Goal: Information Seeking & Learning: Learn about a topic

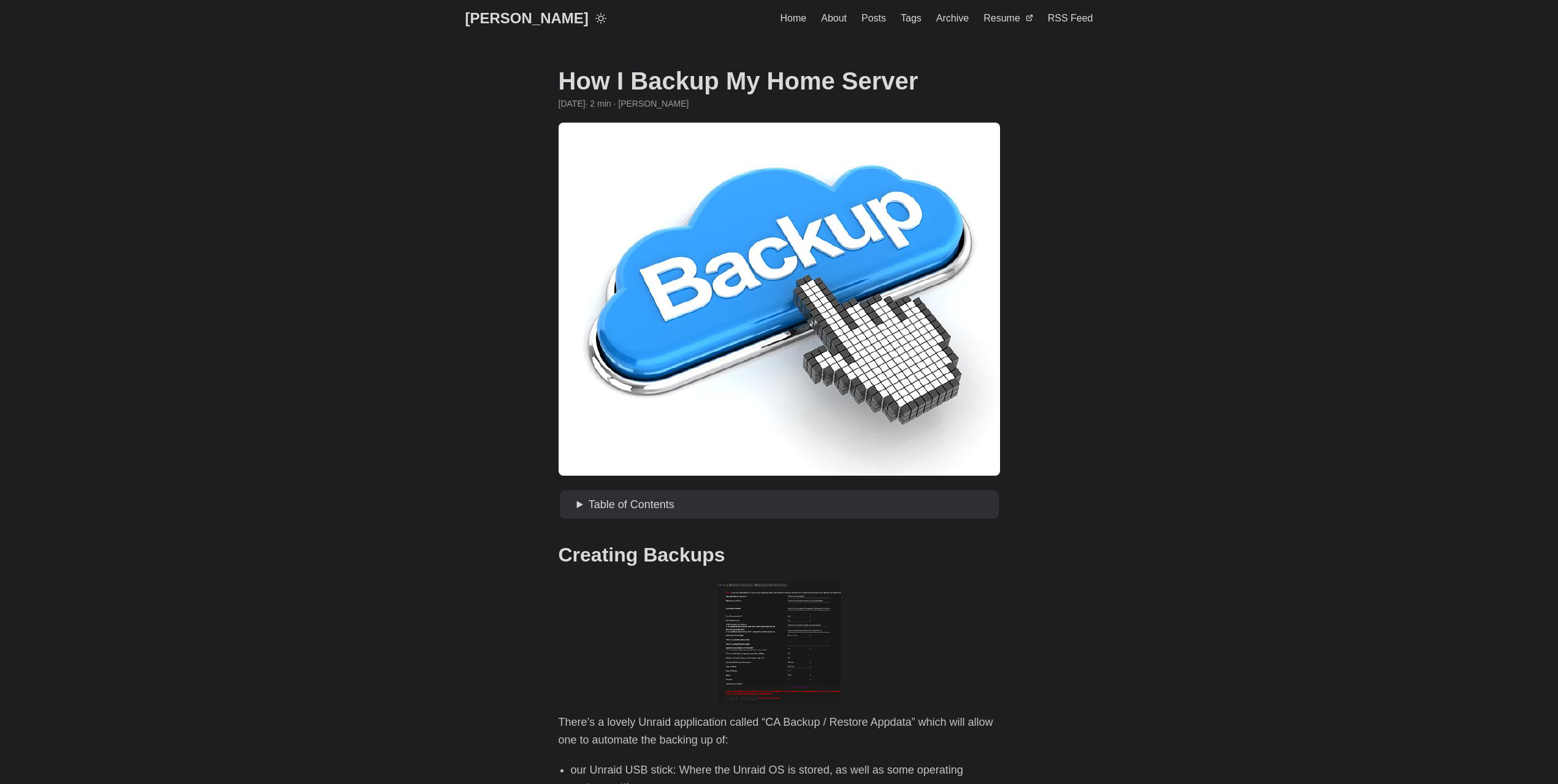
drag, startPoint x: 0, startPoint y: 0, endPoint x: 780, endPoint y: 280, distance: 828.7
click at [756, 291] on figure at bounding box center [779, 299] width 441 height 353
click at [629, 217] on figure at bounding box center [779, 299] width 441 height 353
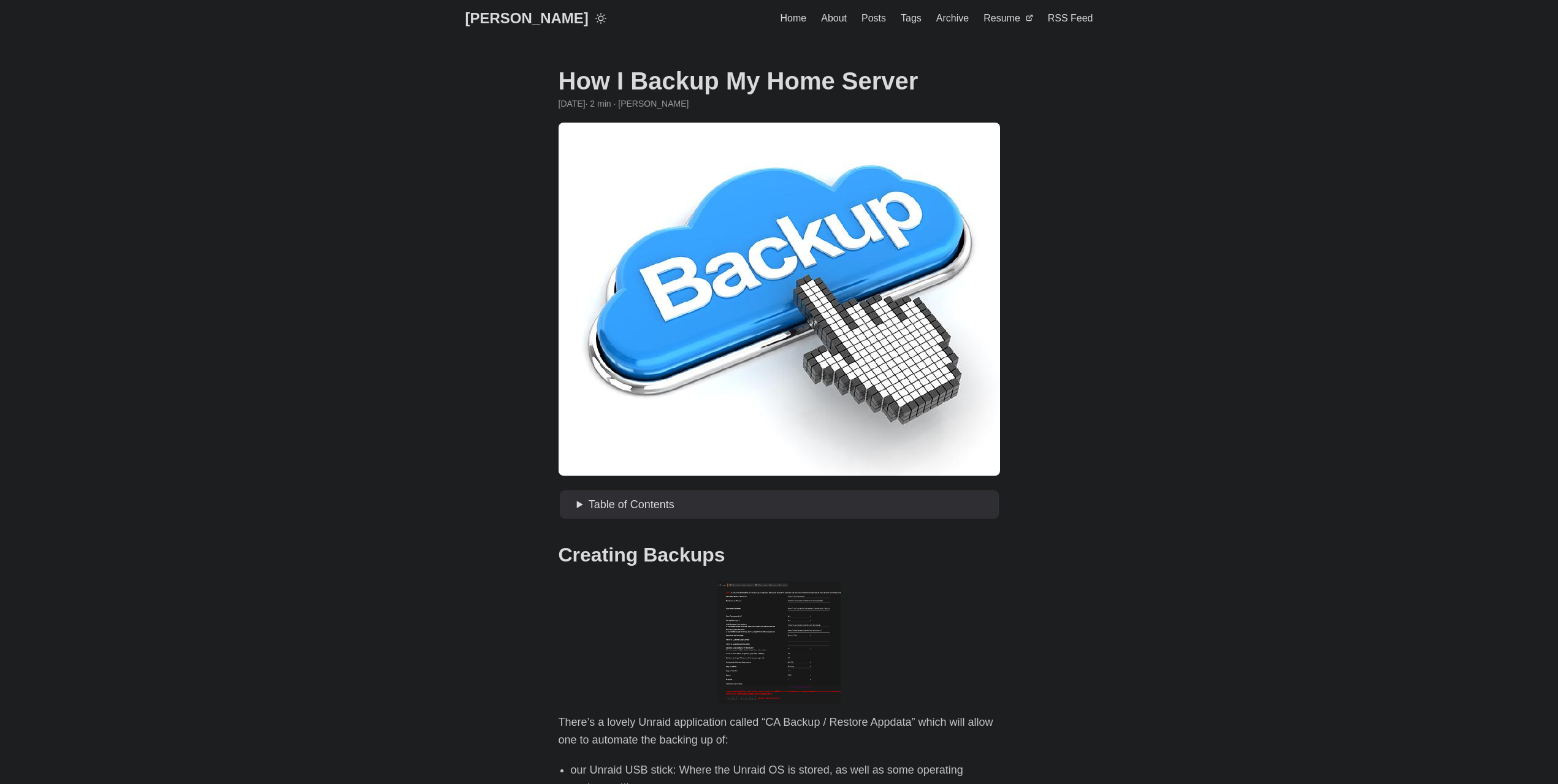
click at [629, 217] on figure at bounding box center [779, 299] width 441 height 353
click at [827, 275] on figure at bounding box center [779, 299] width 441 height 353
click at [743, 249] on figure at bounding box center [779, 299] width 441 height 353
drag, startPoint x: 735, startPoint y: 248, endPoint x: 1128, endPoint y: 434, distance: 434.8
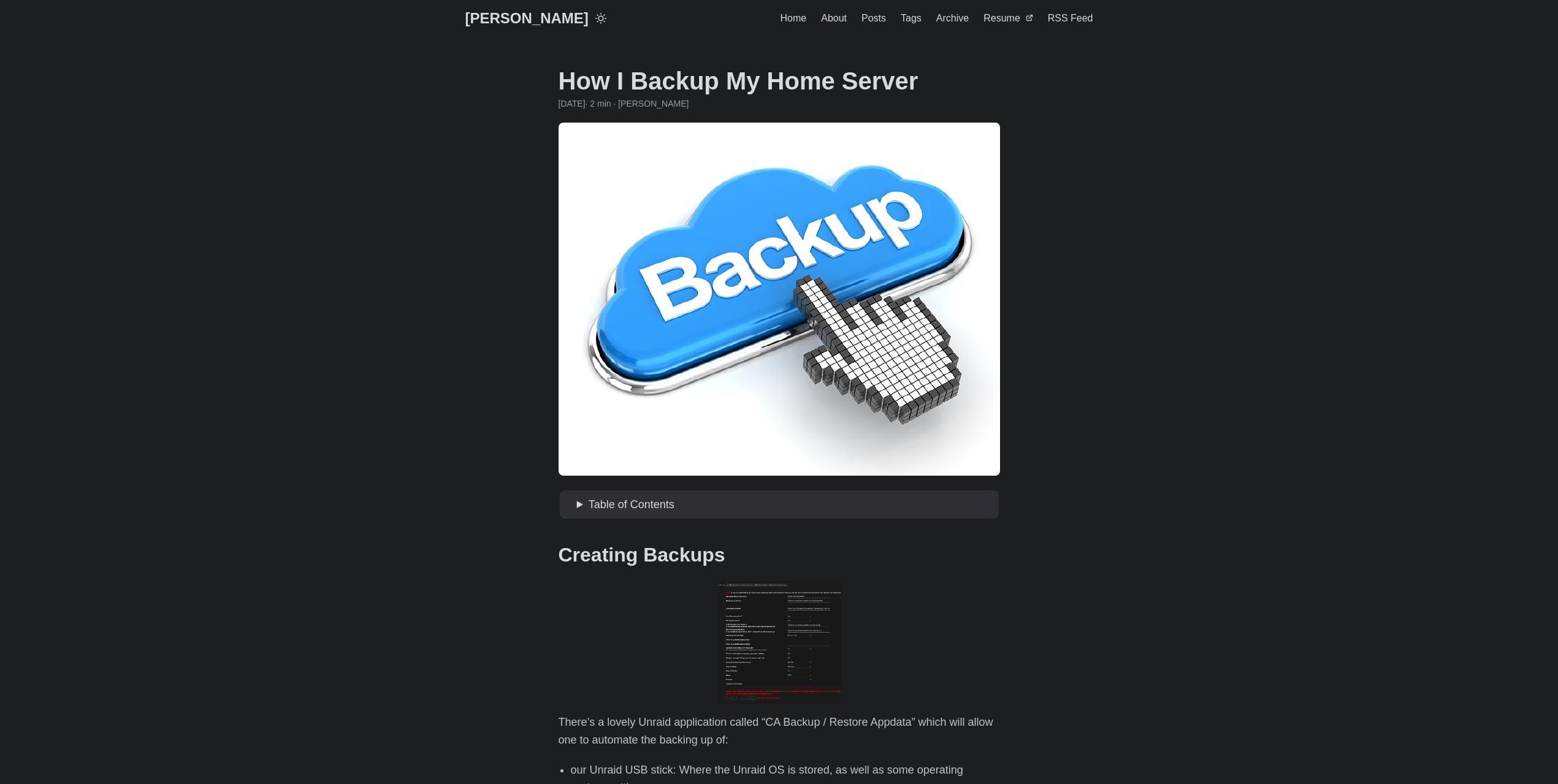
click at [680, 313] on figure at bounding box center [779, 299] width 441 height 353
click at [748, 298] on figure at bounding box center [779, 299] width 441 height 353
click at [626, 225] on figure at bounding box center [779, 299] width 441 height 353
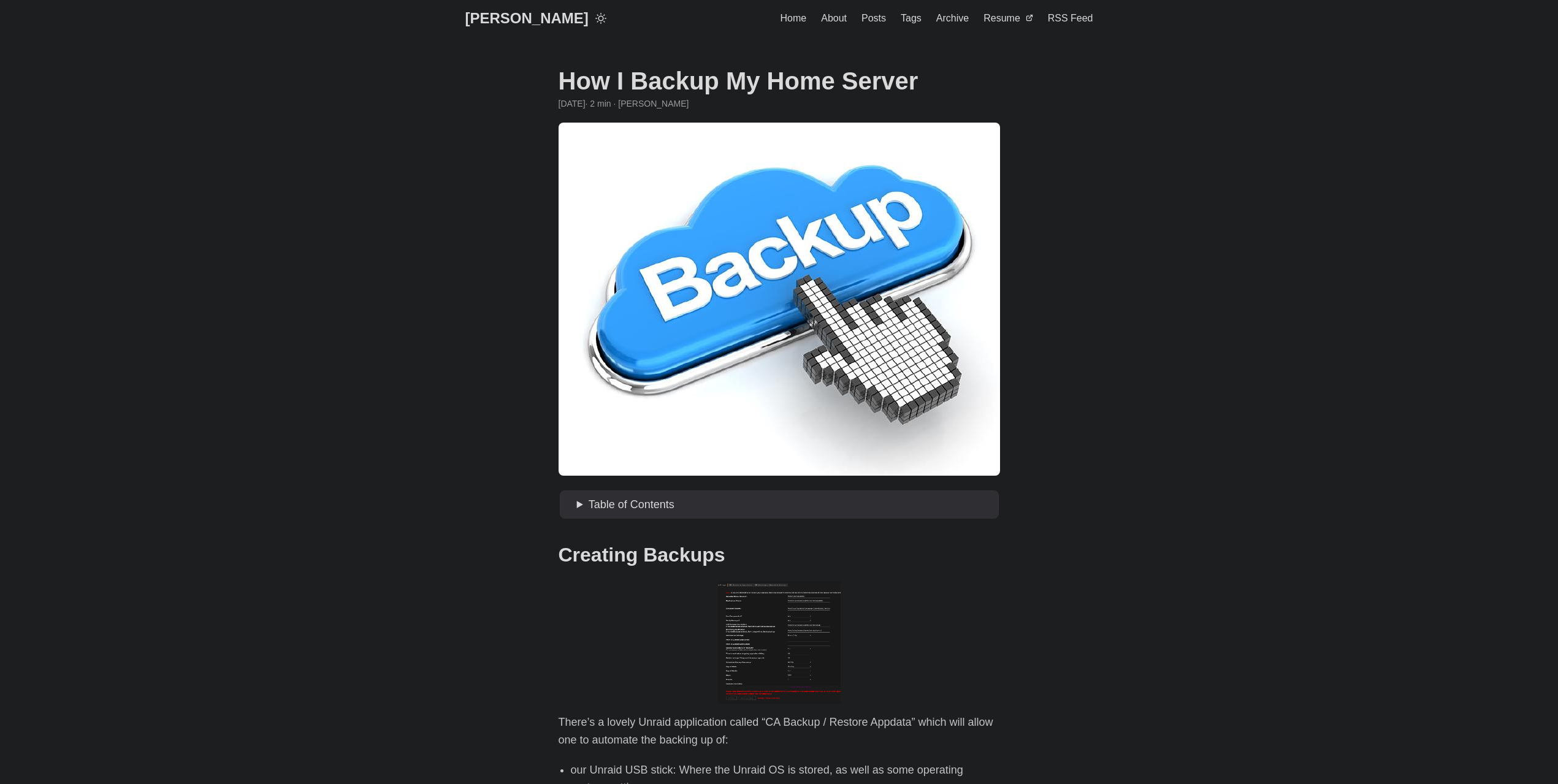
click at [626, 225] on figure at bounding box center [779, 299] width 441 height 353
copy article "· 2 min · [PERSON_NAME] Table of Contents Creating Backups 3-2-1 Rule Copying B…"
